Goal: Information Seeking & Learning: Learn about a topic

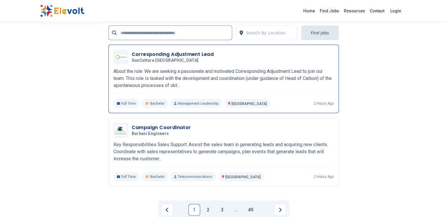
scroll to position [1332, 0]
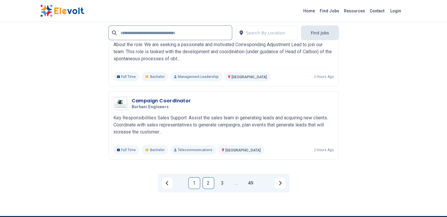
click at [207, 177] on link "2" at bounding box center [208, 183] width 12 height 12
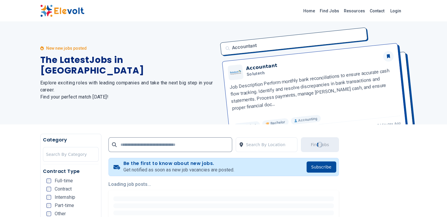
scroll to position [0, 0]
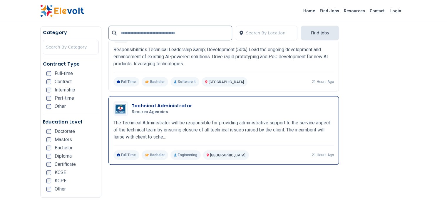
scroll to position [392, 0]
click at [164, 128] on div "Technical Administrator Securex Agencies [DATE] [DATE] [GEOGRAPHIC_DATA] KE The…" at bounding box center [223, 130] width 220 height 58
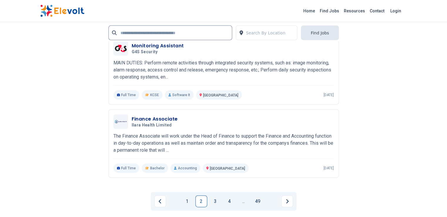
scroll to position [1371, 0]
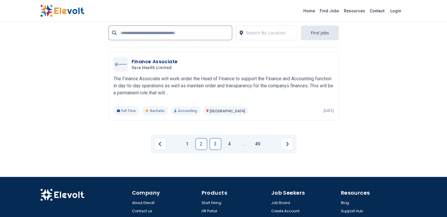
click at [213, 138] on link "3" at bounding box center [215, 144] width 12 height 12
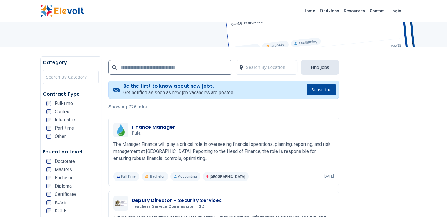
scroll to position [78, 0]
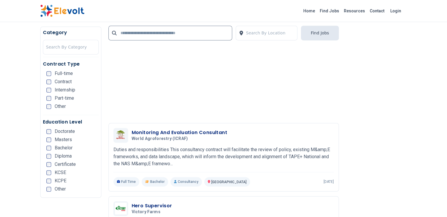
scroll to position [901, 0]
